Goal: Communication & Community: Connect with others

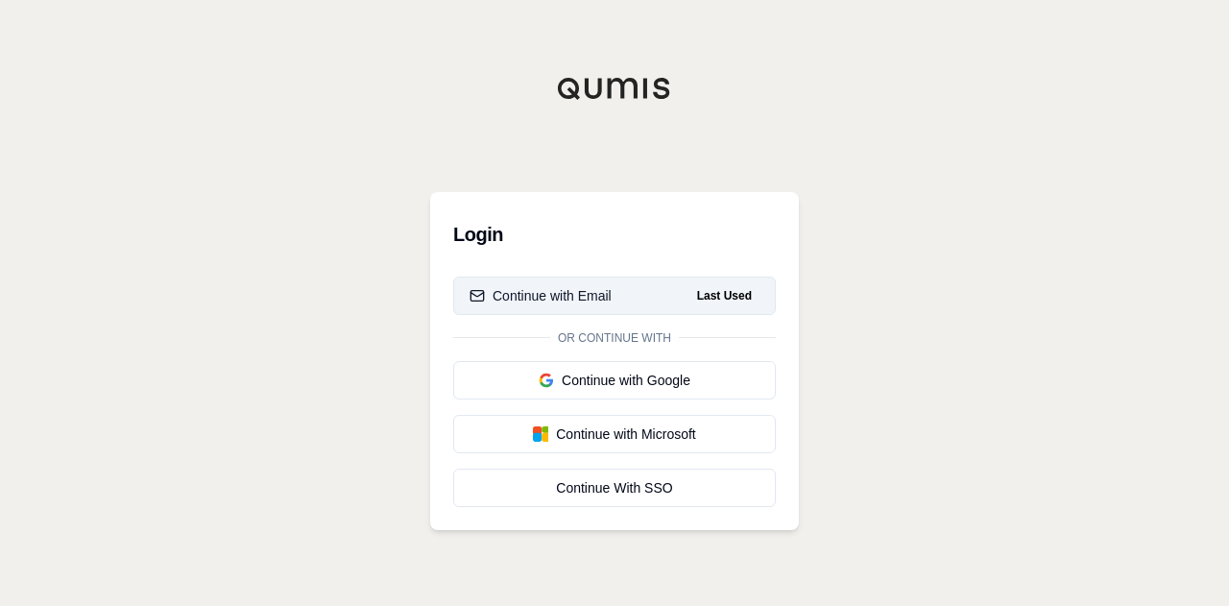
click at [623, 294] on button "Continue with Email Last Used" at bounding box center [614, 296] width 323 height 38
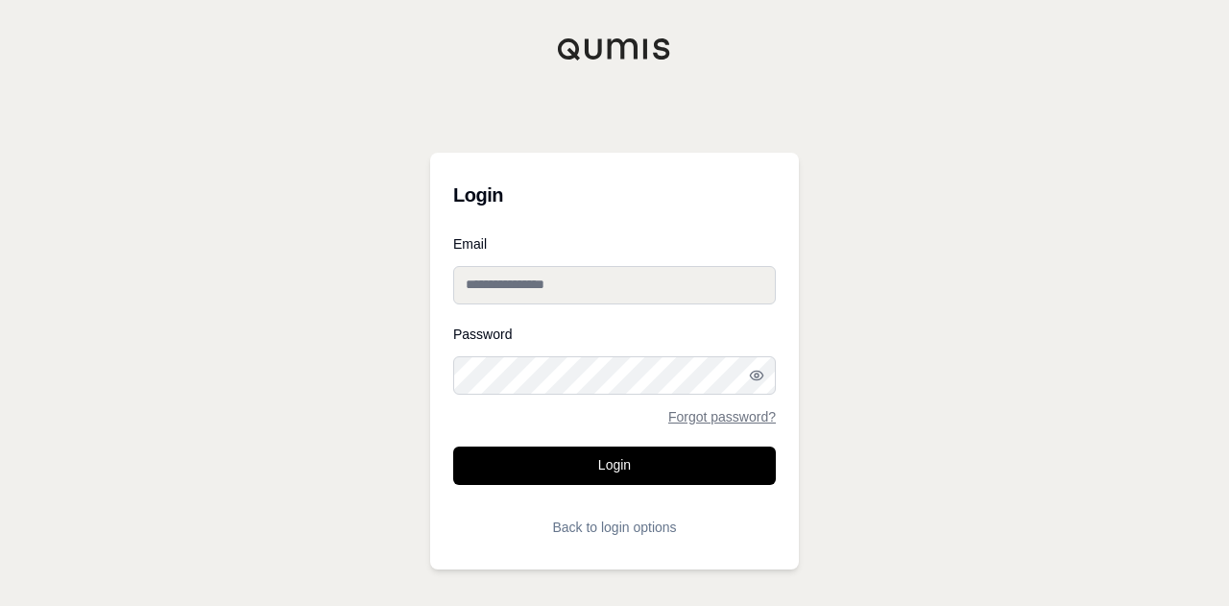
type input "**********"
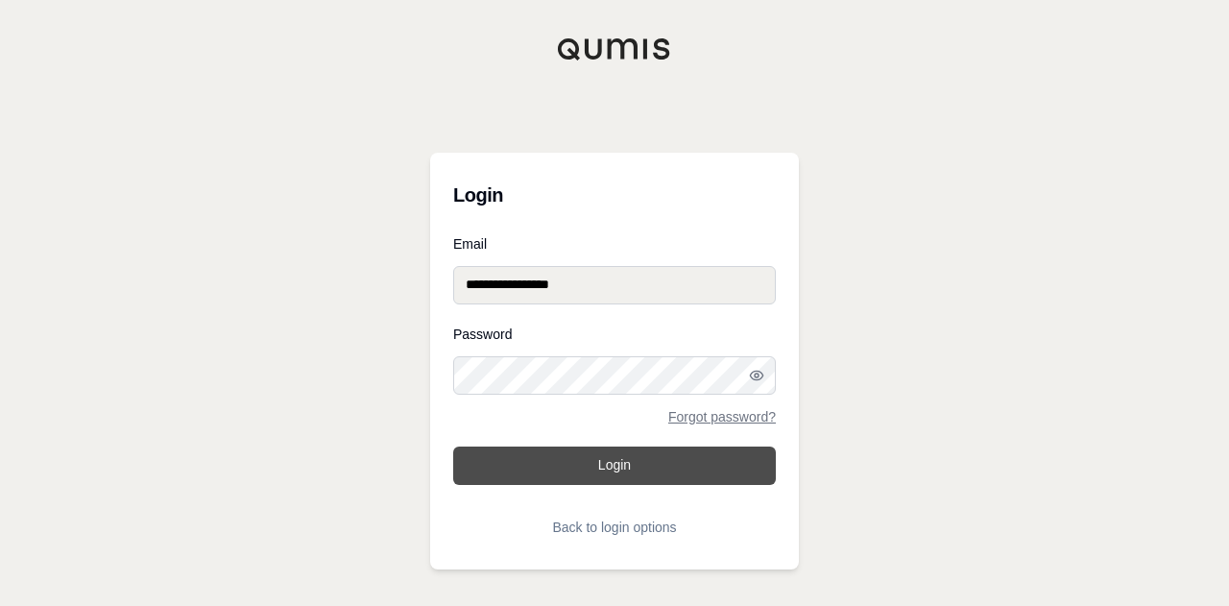
click at [601, 461] on button "Login" at bounding box center [614, 465] width 323 height 38
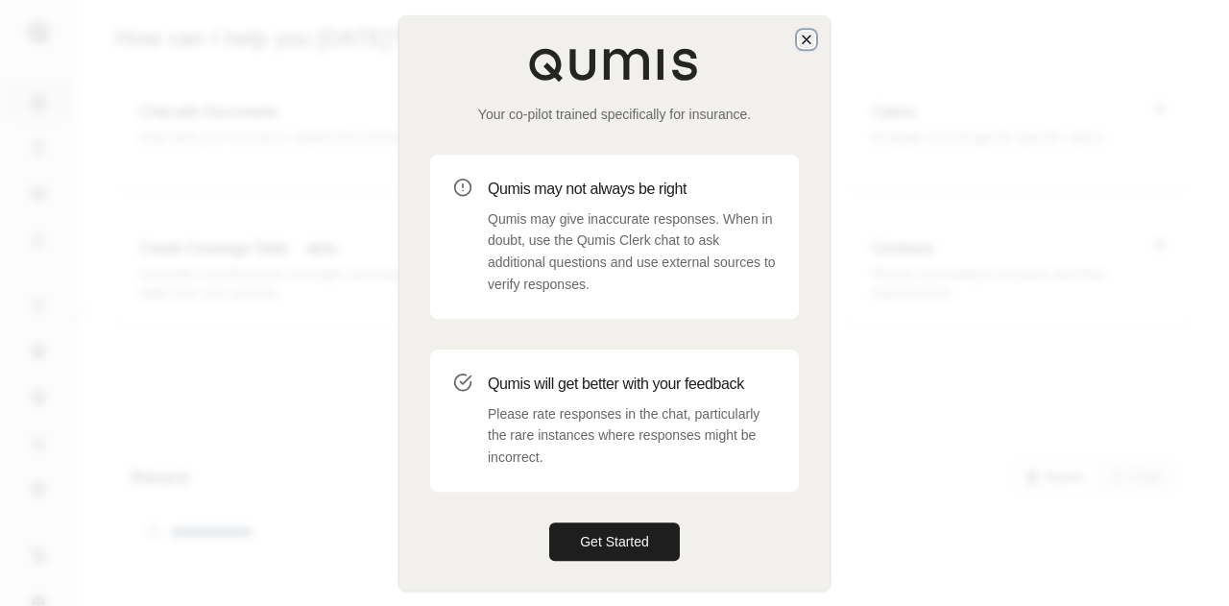
click at [806, 41] on icon "button" at bounding box center [806, 39] width 15 height 15
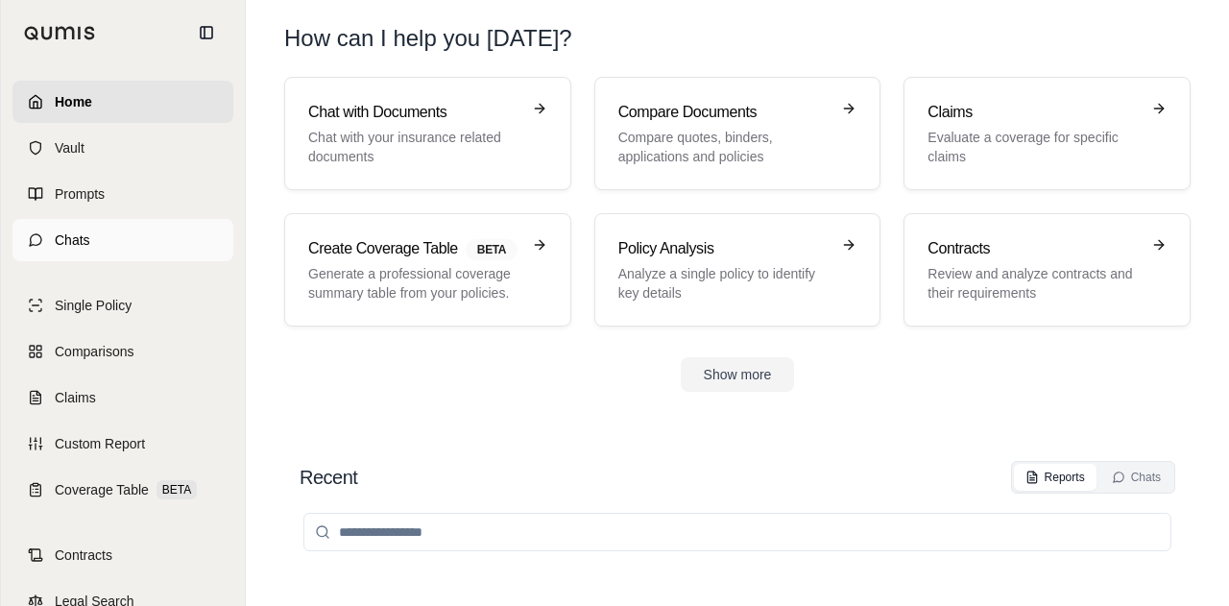
click at [94, 249] on link "Chats" at bounding box center [122, 240] width 221 height 42
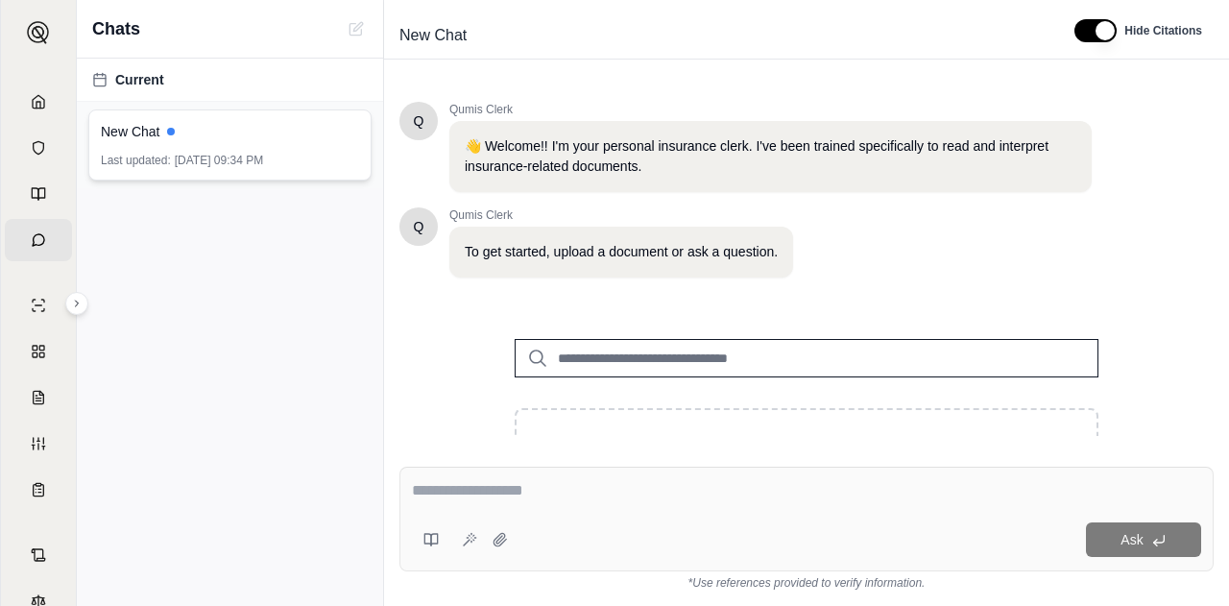
click at [253, 149] on div "New Chat Last updated: Oct 8, 2025, 09:34 PM" at bounding box center [229, 144] width 283 height 71
click at [23, 89] on link "Home" at bounding box center [38, 102] width 67 height 42
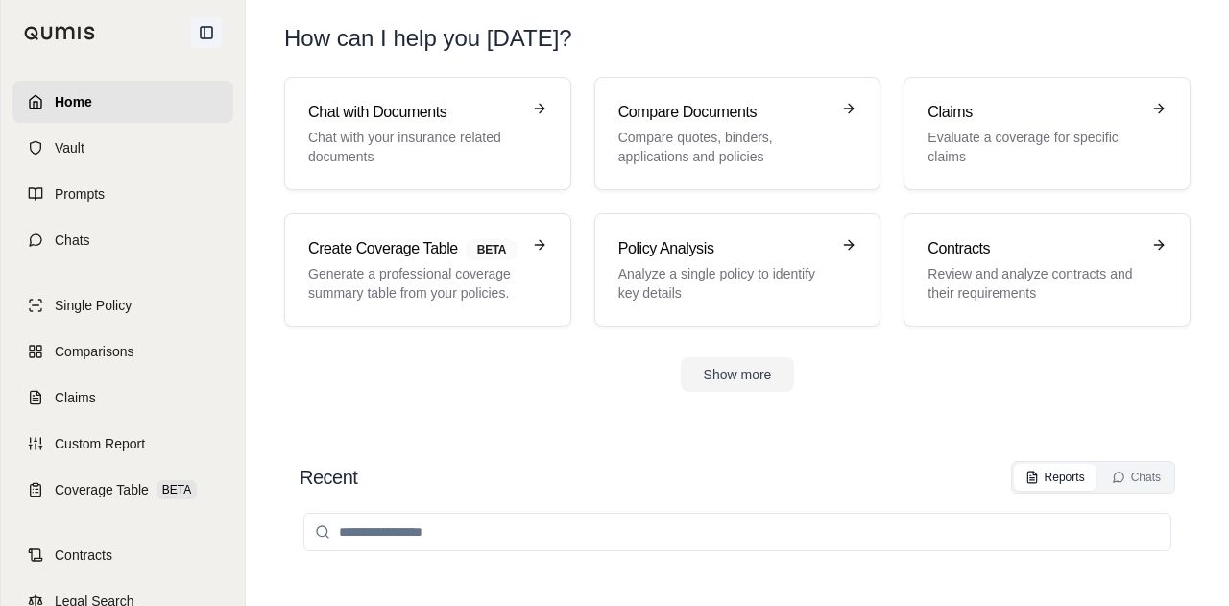
click at [202, 30] on icon at bounding box center [206, 32] width 15 height 15
